Goal: Check status

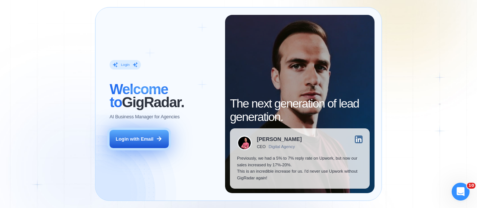
click at [142, 137] on div "Login with Email" at bounding box center [135, 139] width 38 height 7
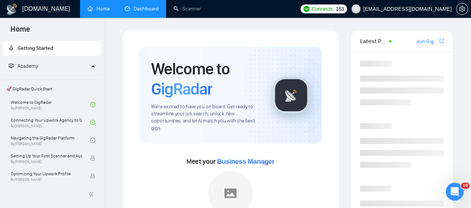
click at [145, 6] on link "Dashboard" at bounding box center [142, 9] width 34 height 6
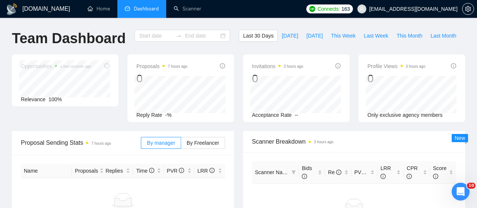
type input "2025-08-27"
type input "2025-09-26"
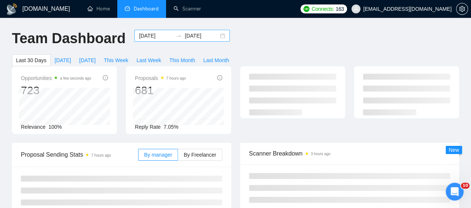
click at [215, 36] on div "2025-08-27 2025-09-26" at bounding box center [182, 36] width 95 height 12
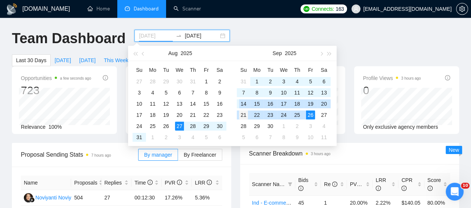
type input "2025-09-21"
click at [242, 113] on div "21" at bounding box center [243, 115] width 9 height 9
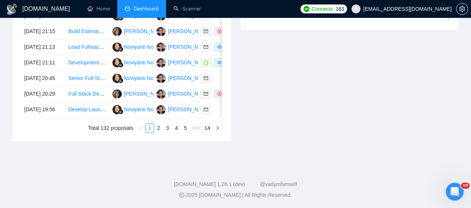
scroll to position [426, 0]
